Goal: Information Seeking & Learning: Learn about a topic

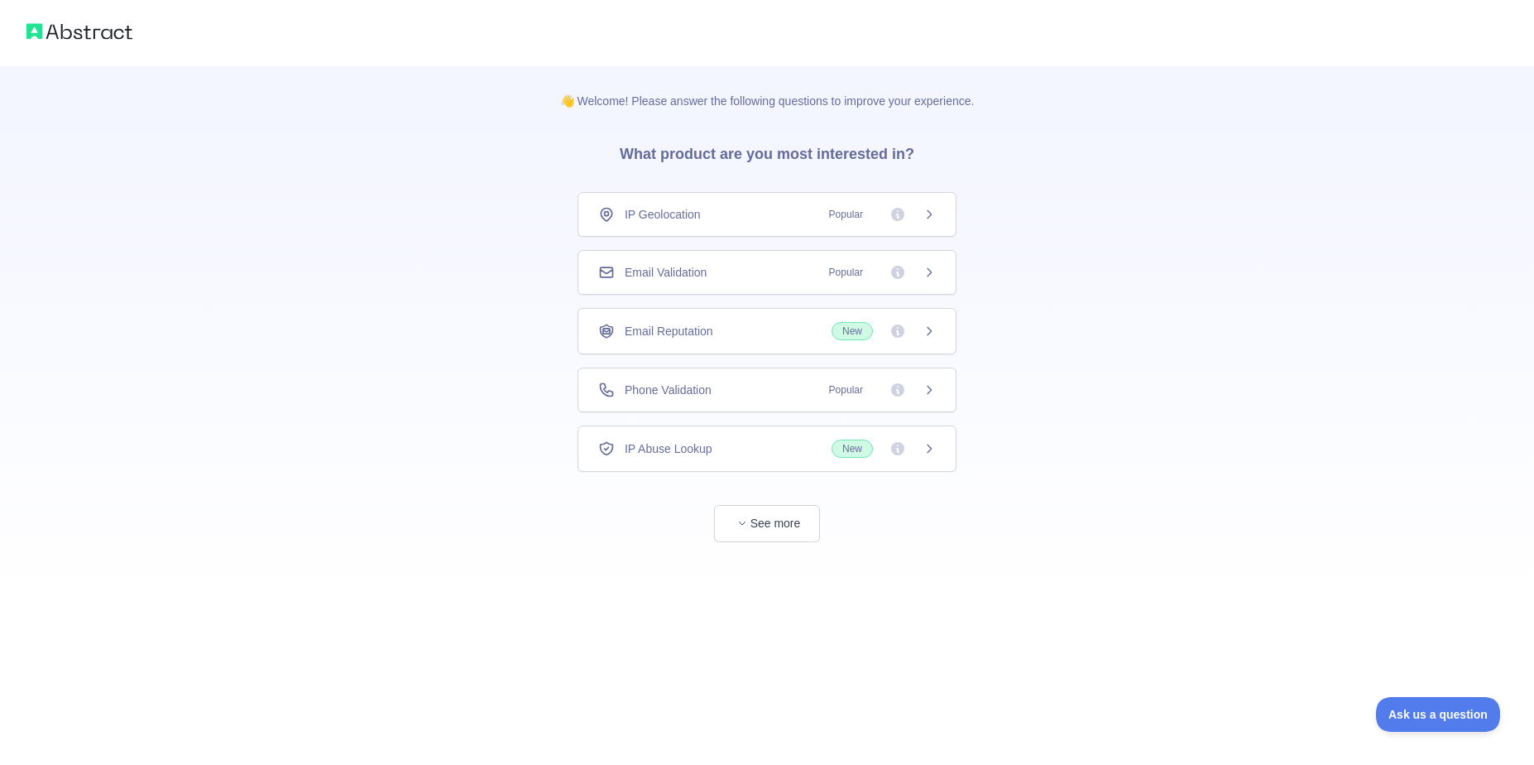
click at [929, 271] on icon at bounding box center [929, 272] width 13 height 13
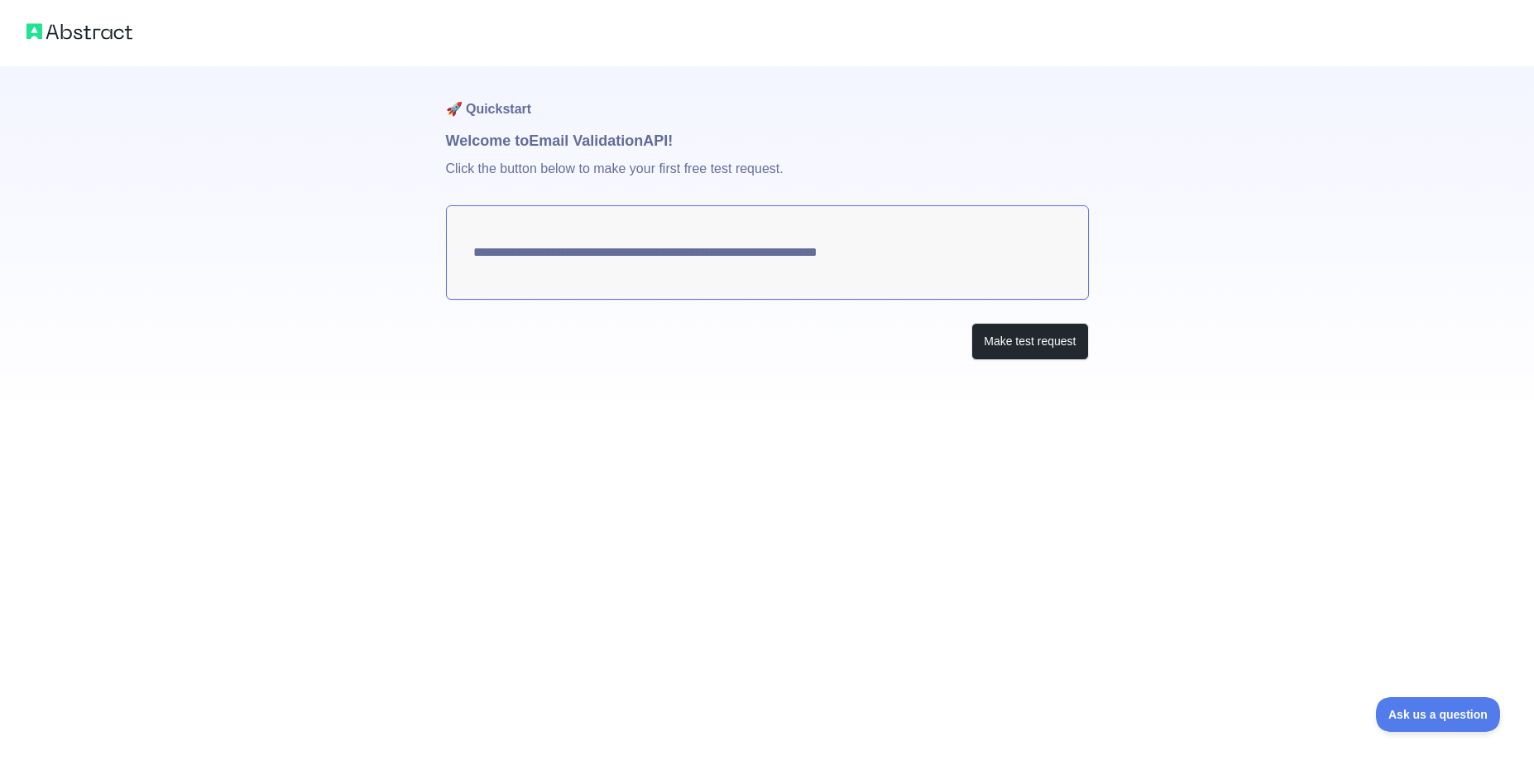
click at [765, 255] on textarea "**********" at bounding box center [767, 252] width 643 height 94
drag, startPoint x: 908, startPoint y: 252, endPoint x: 473, endPoint y: 252, distance: 434.4
click at [473, 252] on textarea "**********" at bounding box center [767, 252] width 643 height 94
click at [1038, 354] on button "Make test request" at bounding box center [1029, 341] width 117 height 37
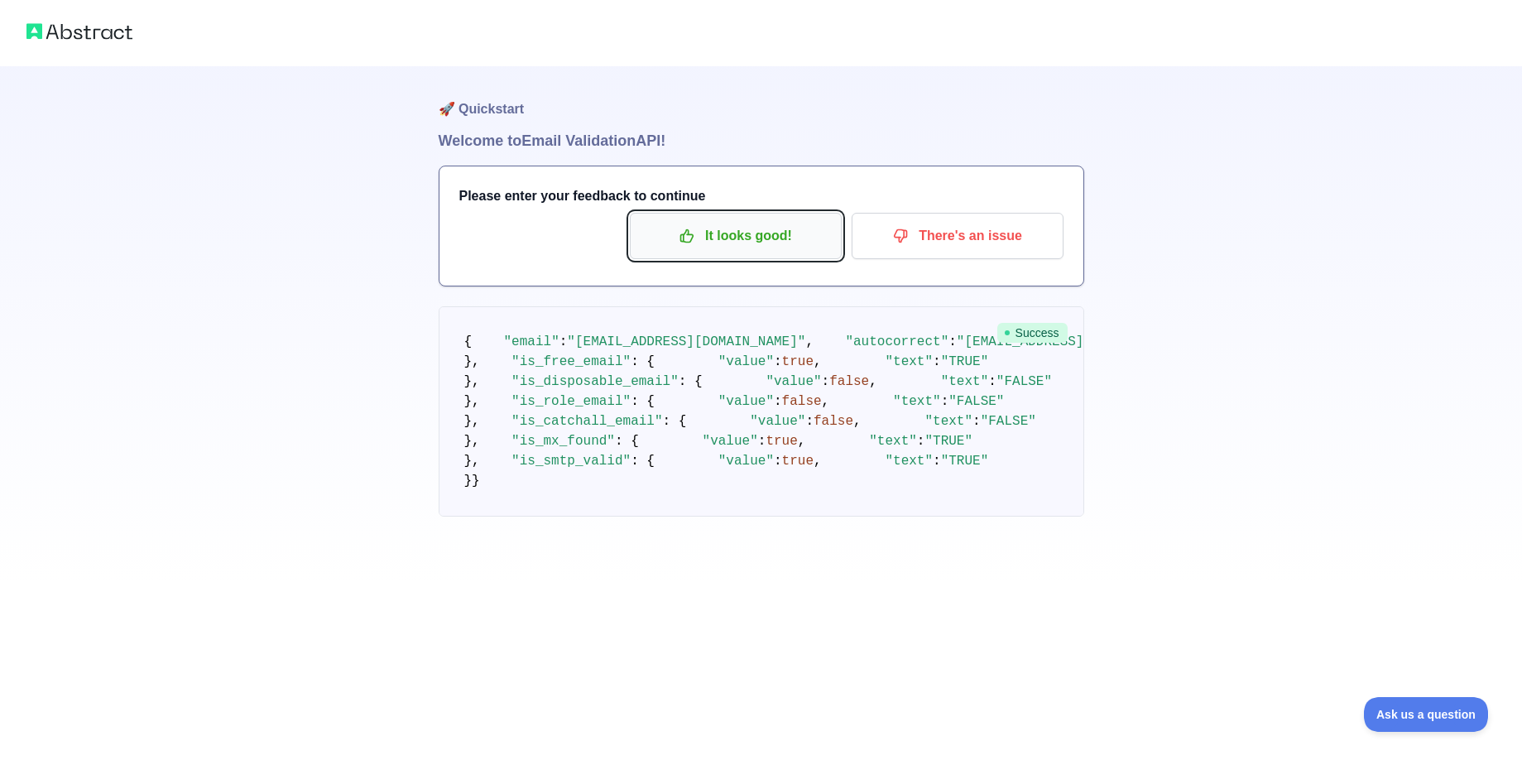
click at [744, 242] on p "It looks good!" at bounding box center [735, 236] width 187 height 28
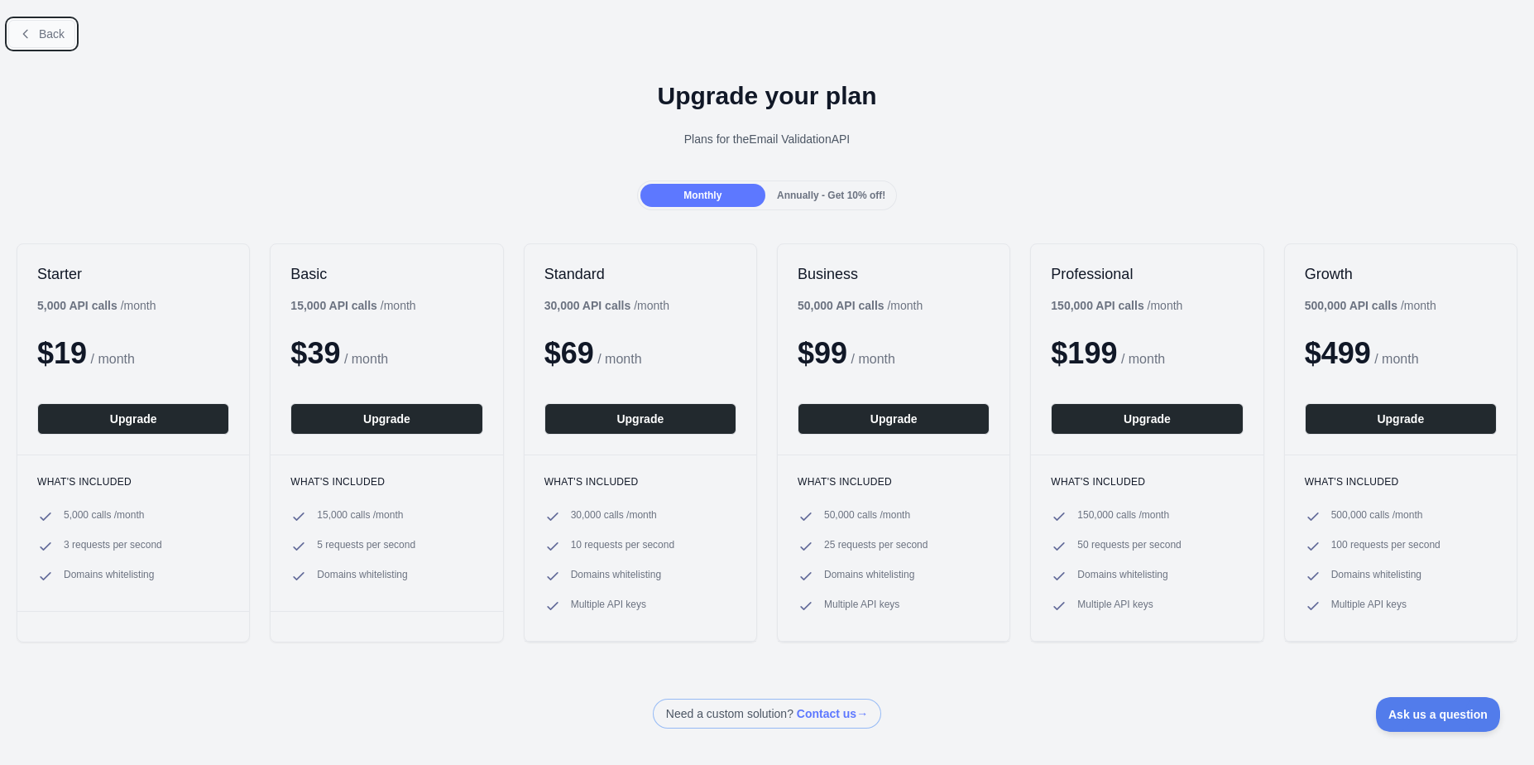
click at [54, 39] on span "Back" at bounding box center [52, 33] width 26 height 13
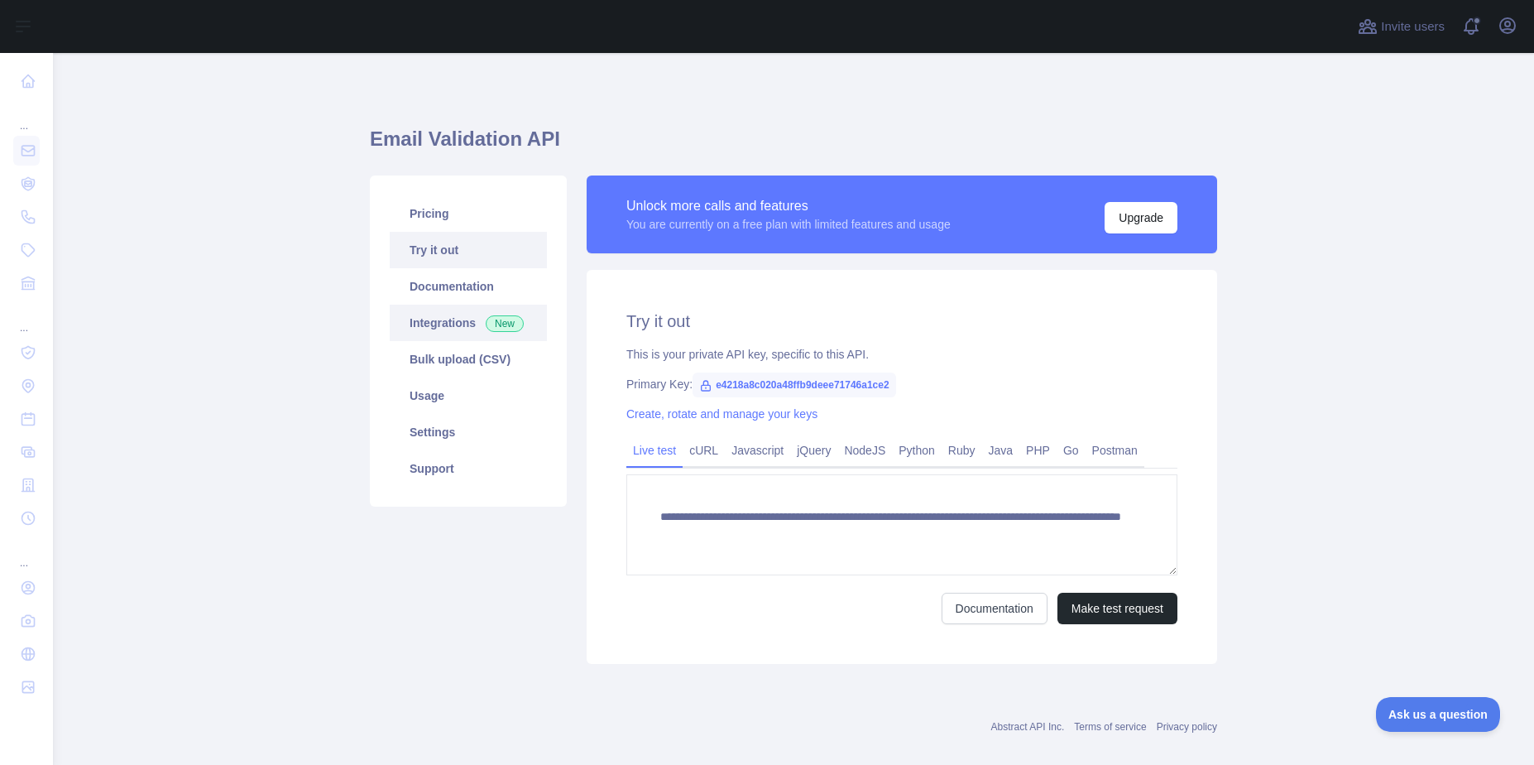
click at [452, 319] on link "Integrations New" at bounding box center [468, 323] width 157 height 36
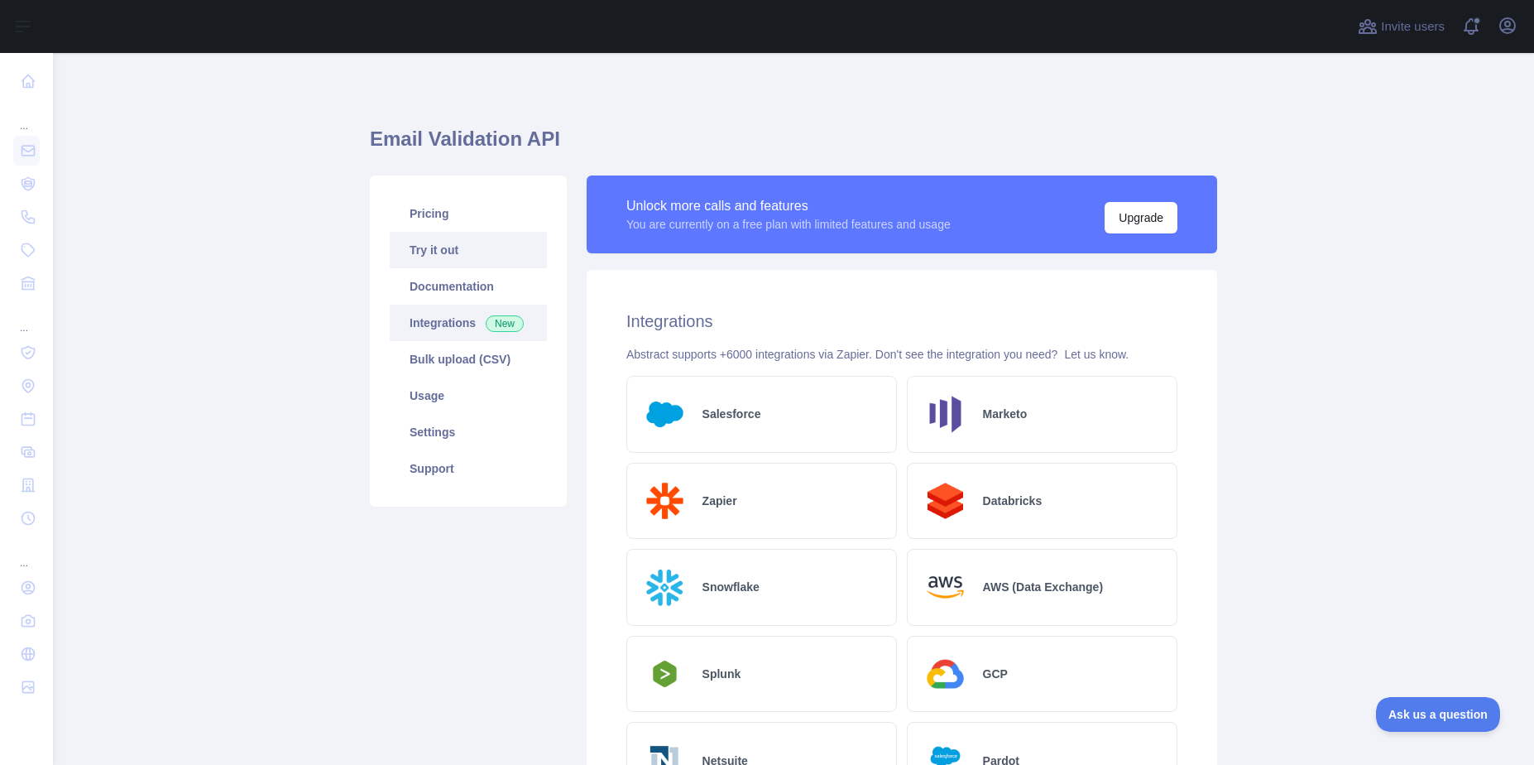
click at [495, 257] on link "Try it out" at bounding box center [468, 250] width 157 height 36
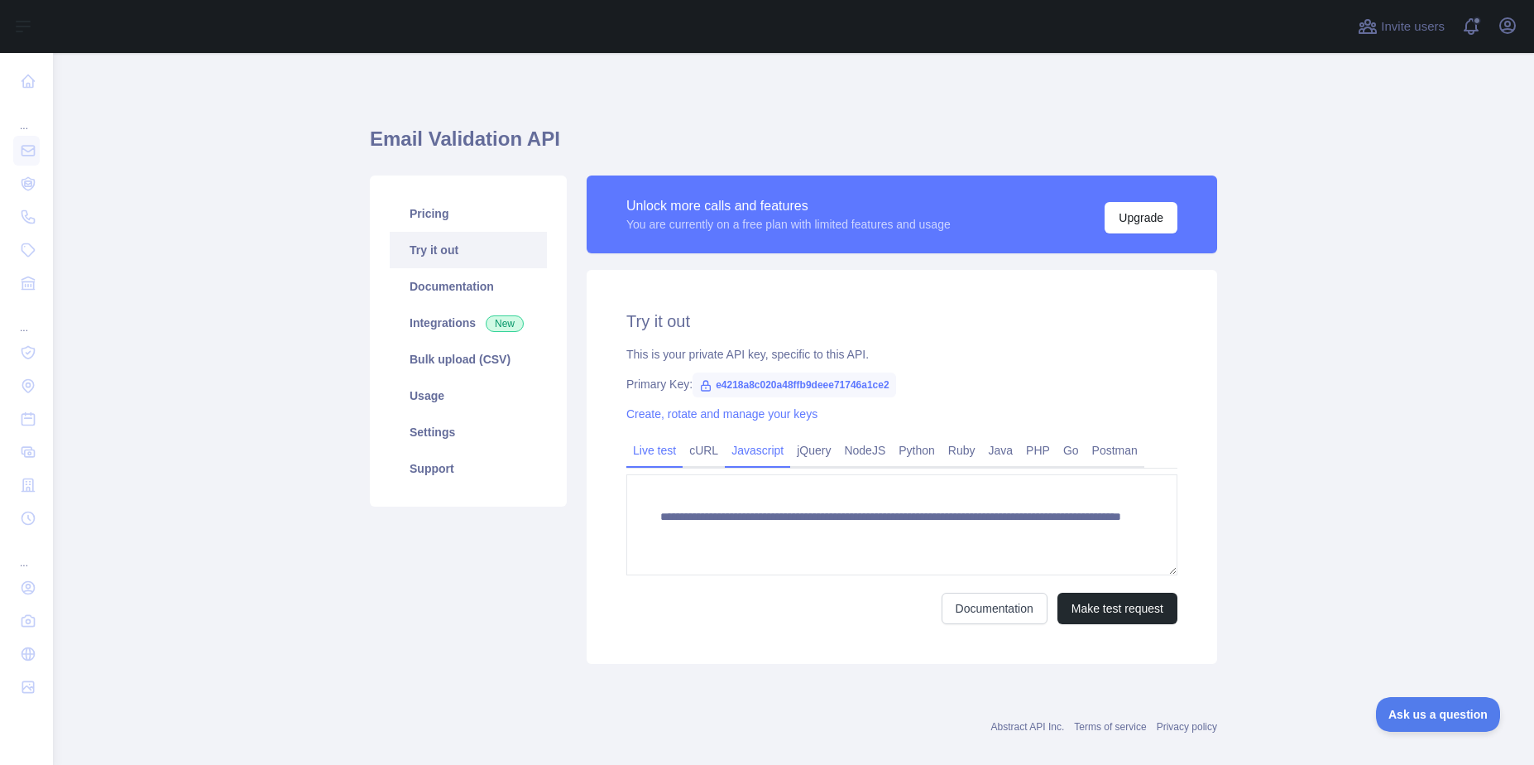
click at [745, 452] on link "Javascript" at bounding box center [757, 450] width 65 height 26
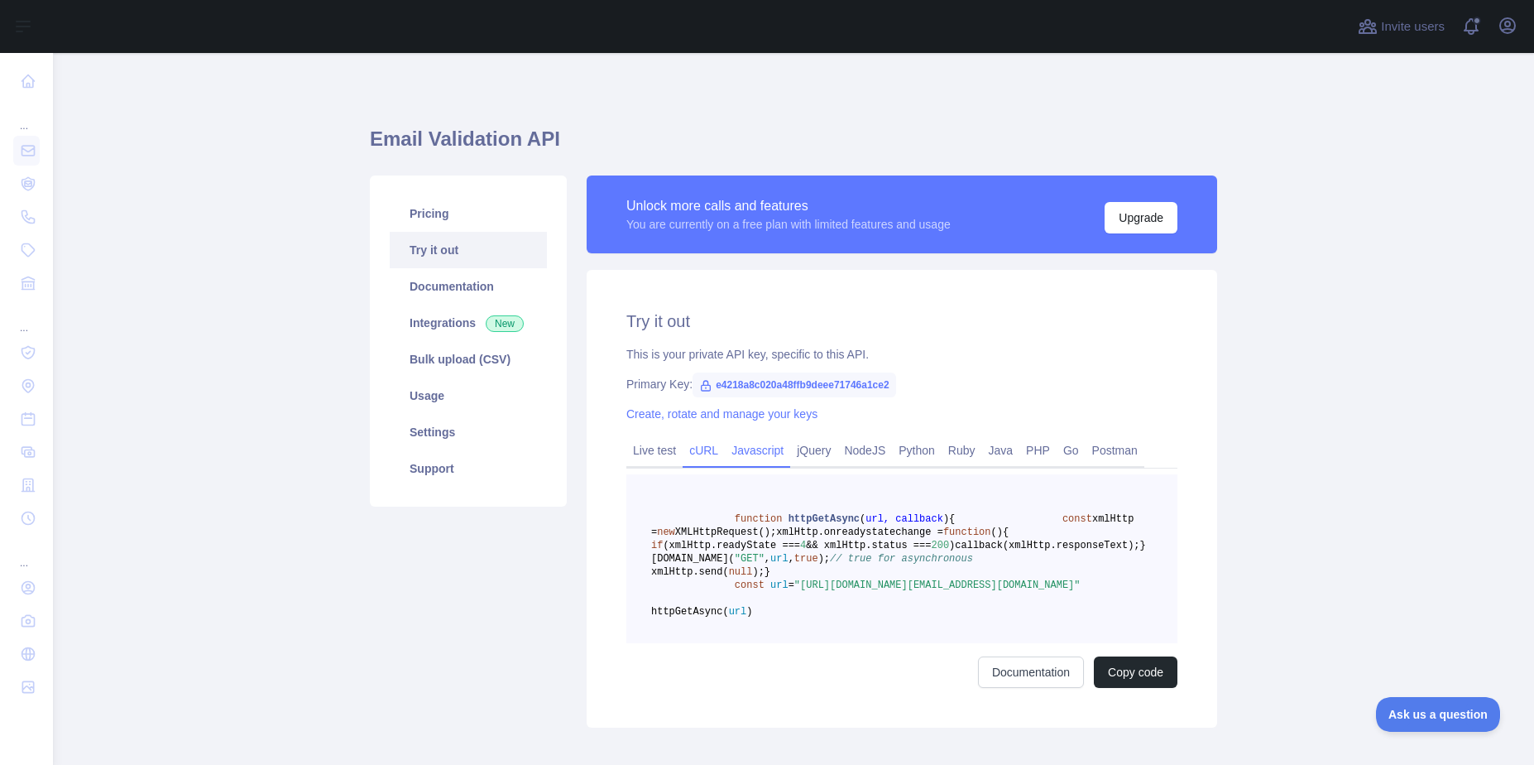
click at [700, 452] on link "cURL" at bounding box center [704, 450] width 42 height 26
